Goal: Find specific page/section: Find specific page/section

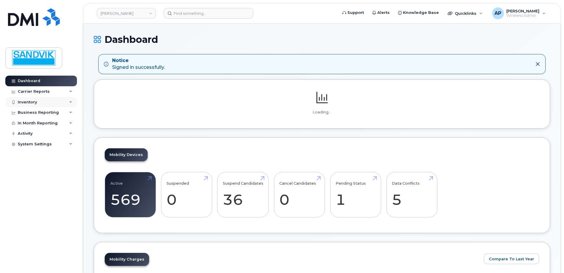
click at [30, 104] on div "Inventory" at bounding box center [27, 102] width 19 height 5
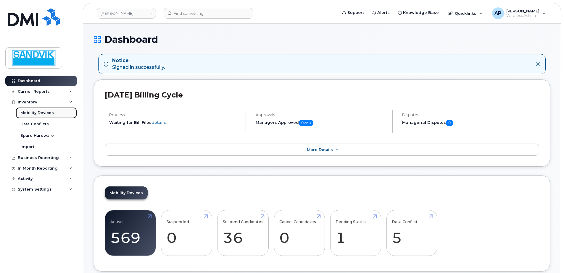
click at [52, 115] on div "Mobility Devices" at bounding box center [36, 112] width 33 height 5
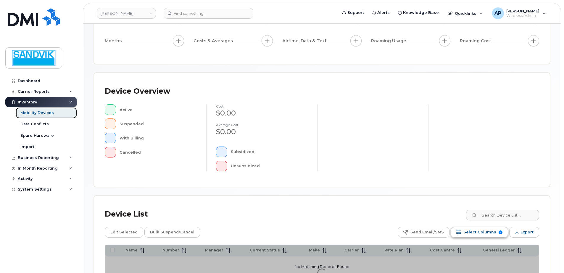
scroll to position [89, 0]
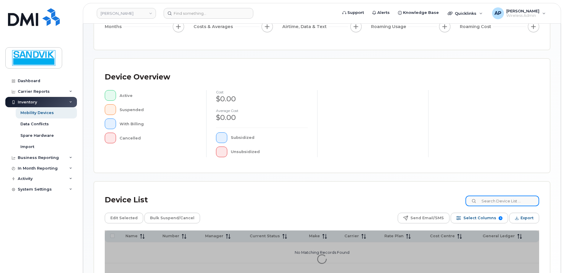
click at [495, 202] on input at bounding box center [502, 201] width 74 height 11
type input "natalie"
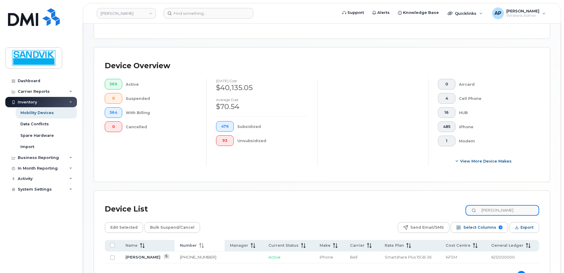
scroll to position [160, 0]
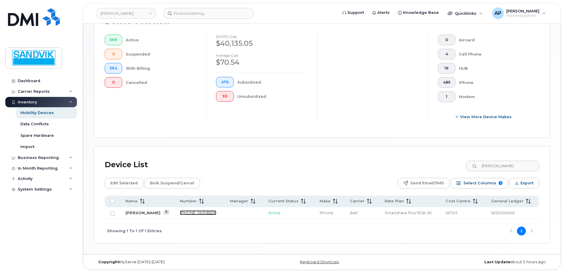
click at [187, 213] on link "705-698-0699" at bounding box center [198, 213] width 36 height 5
